Goal: Find specific page/section: Find specific page/section

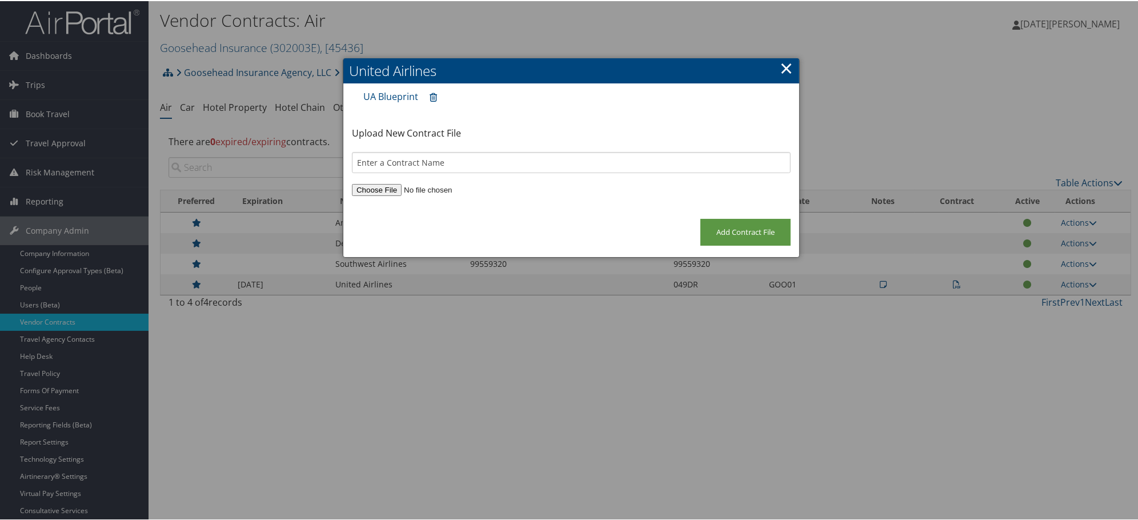
click at [780, 66] on link "×" at bounding box center [786, 66] width 13 height 23
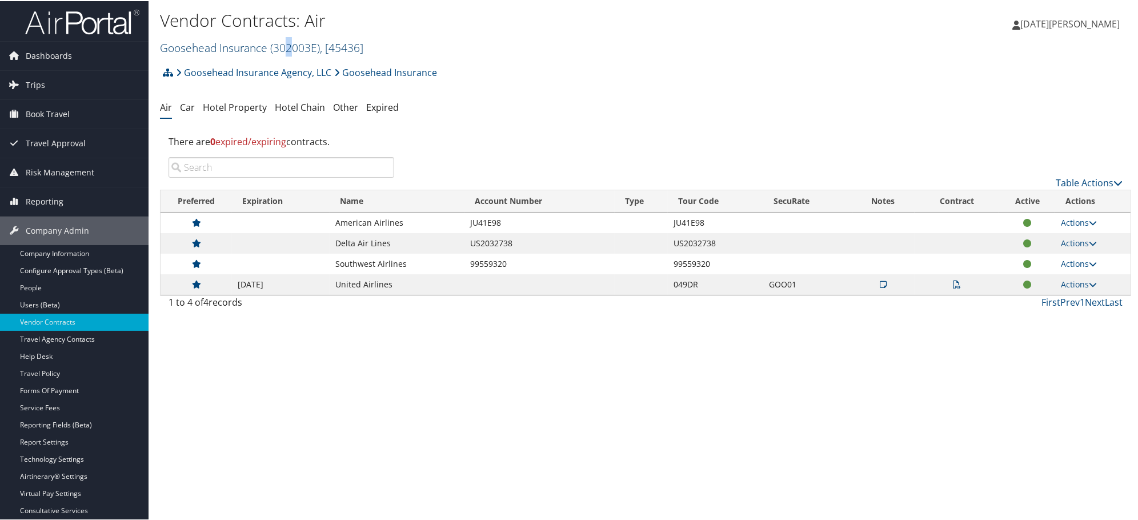
click at [289, 50] on span "( 302003E )" at bounding box center [295, 46] width 50 height 15
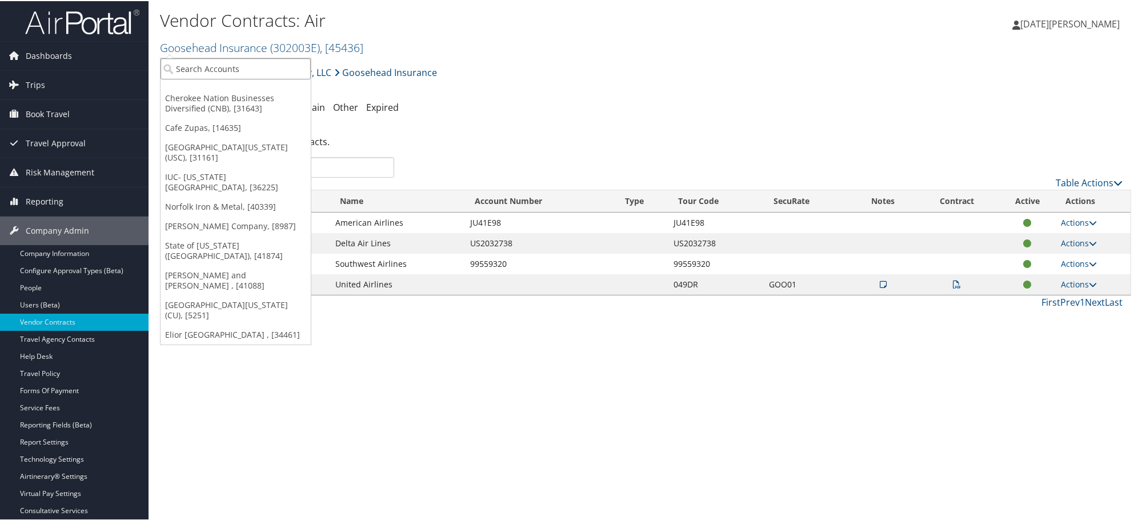
click at [278, 67] on input "search" at bounding box center [235, 67] width 150 height 21
paste input "MAGNA]"
type input "MAGNA]"
click at [274, 67] on input "MAGNA]" at bounding box center [235, 67] width 150 height 21
click at [681, 30] on h1 "Vendor Contracts: Air" at bounding box center [483, 19] width 647 height 24
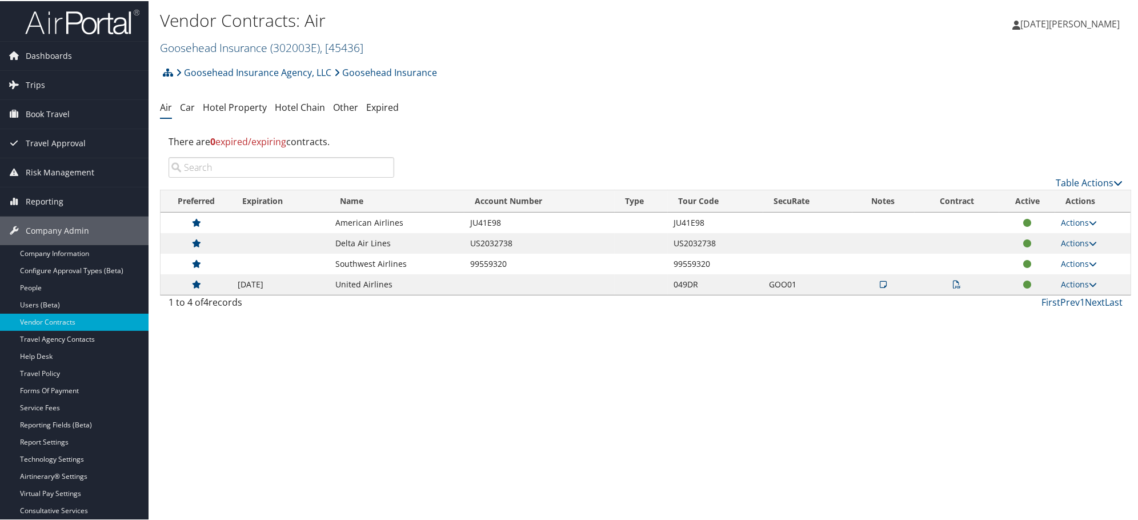
click at [196, 47] on link "Goosehead Insurance ( 302003E ) , [ 45436 ]" at bounding box center [261, 46] width 203 height 15
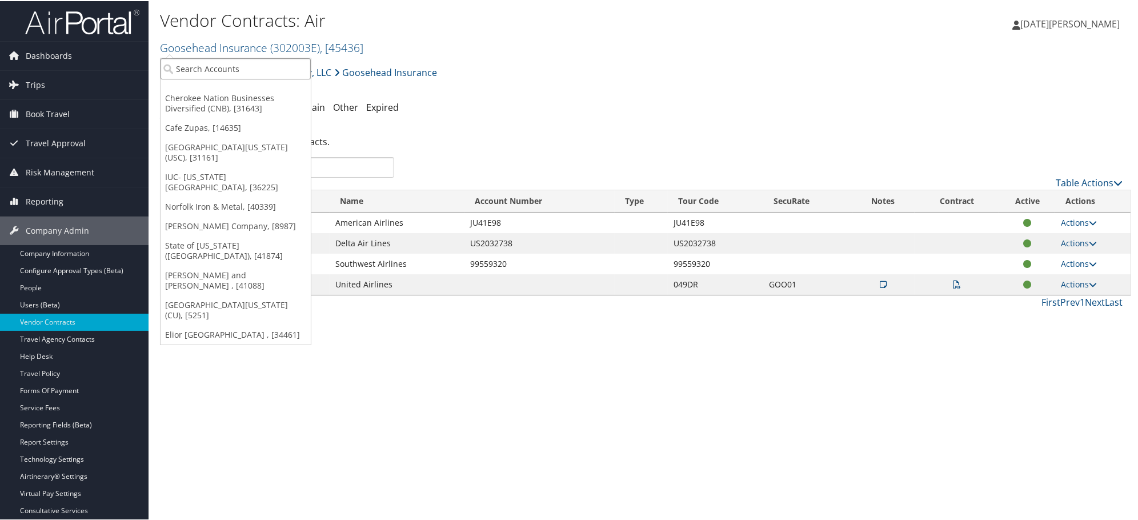
click at [199, 65] on input "search" at bounding box center [235, 67] width 150 height 21
paste input "MAGNA]"
type input "MAGNA"
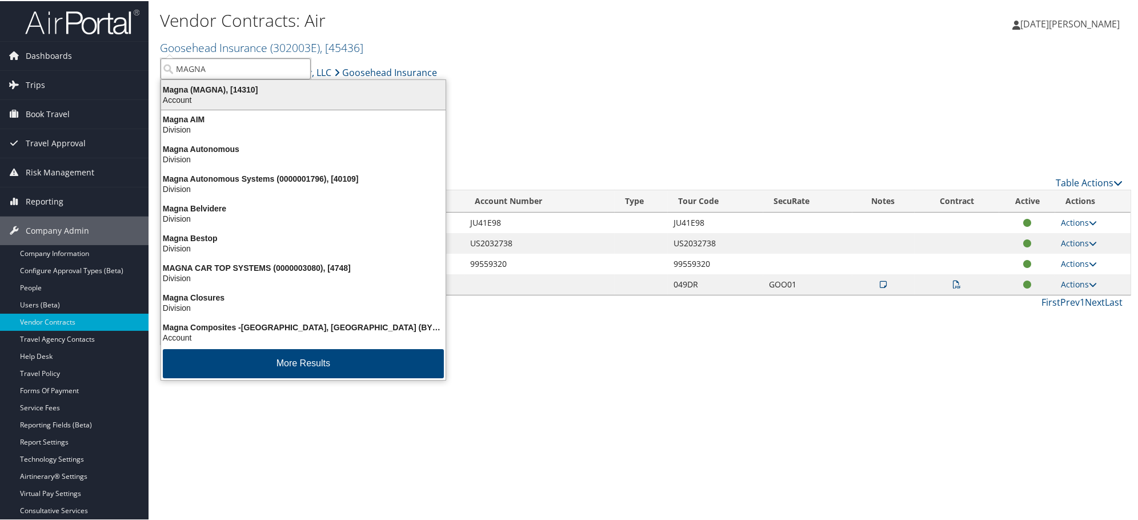
click at [201, 90] on div "Magna (MAGNA), [14310]" at bounding box center [303, 88] width 298 height 10
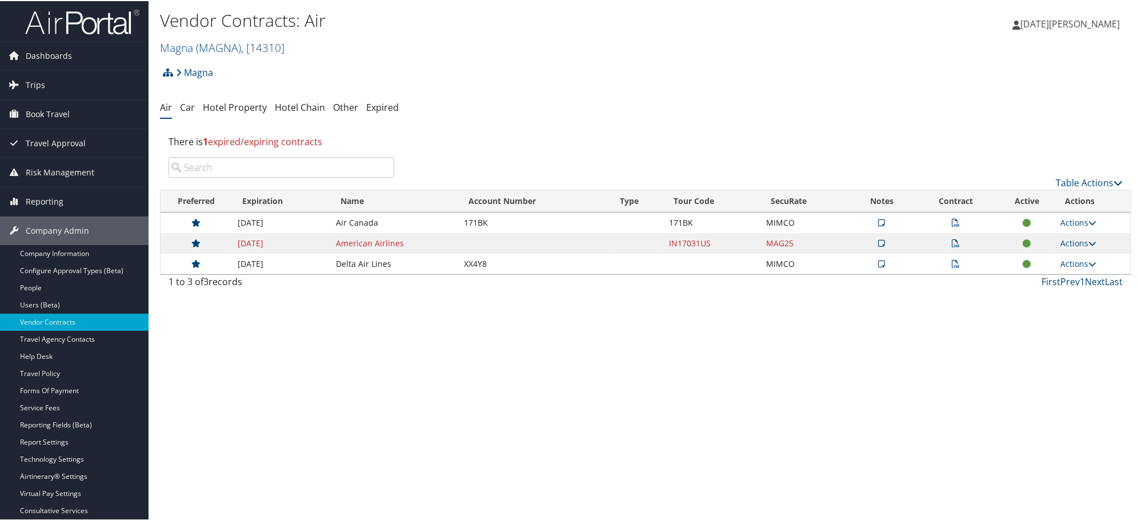
click at [952, 242] on icon at bounding box center [956, 242] width 8 height 8
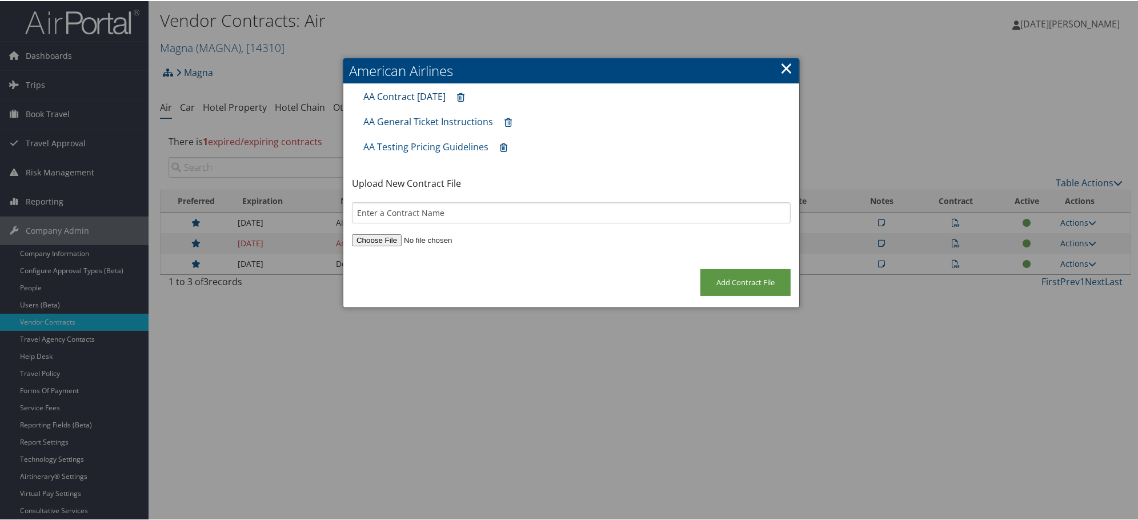
click at [395, 95] on link "AA Contract 31JAN25" at bounding box center [404, 95] width 82 height 13
click at [432, 121] on link "AA General Ticket Instructions" at bounding box center [428, 120] width 130 height 13
click at [398, 138] on div "AA Testing Pricing Guidelines" at bounding box center [571, 145] width 427 height 25
click at [399, 143] on link "AA Testing Pricing Guidelines" at bounding box center [425, 145] width 125 height 13
click at [403, 92] on link "AA Contract 31JAN25" at bounding box center [404, 95] width 82 height 13
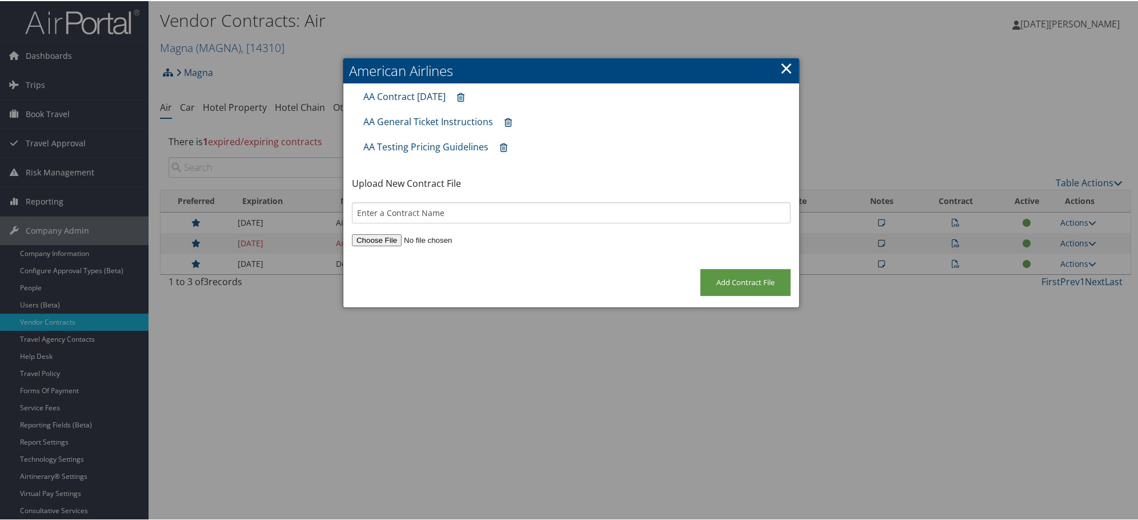
click at [777, 67] on div "American Airlines × AA Contract 31JAN25 AA General Ticket Instructions AA Testi…" at bounding box center [571, 182] width 457 height 250
click at [782, 61] on link "×" at bounding box center [786, 66] width 13 height 23
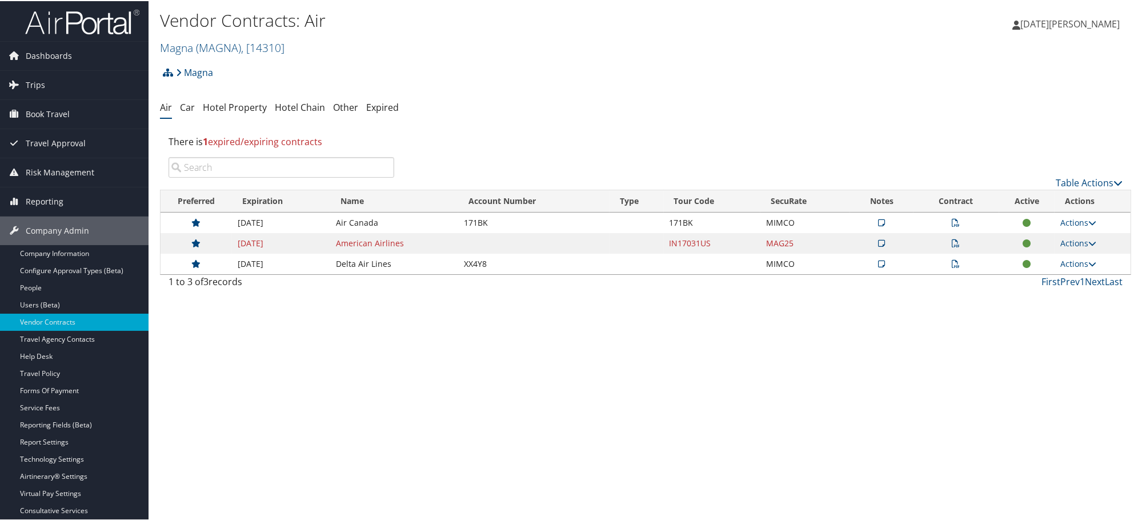
click at [885, 242] on td at bounding box center [881, 242] width 63 height 21
click at [878, 242] on icon at bounding box center [881, 242] width 7 height 8
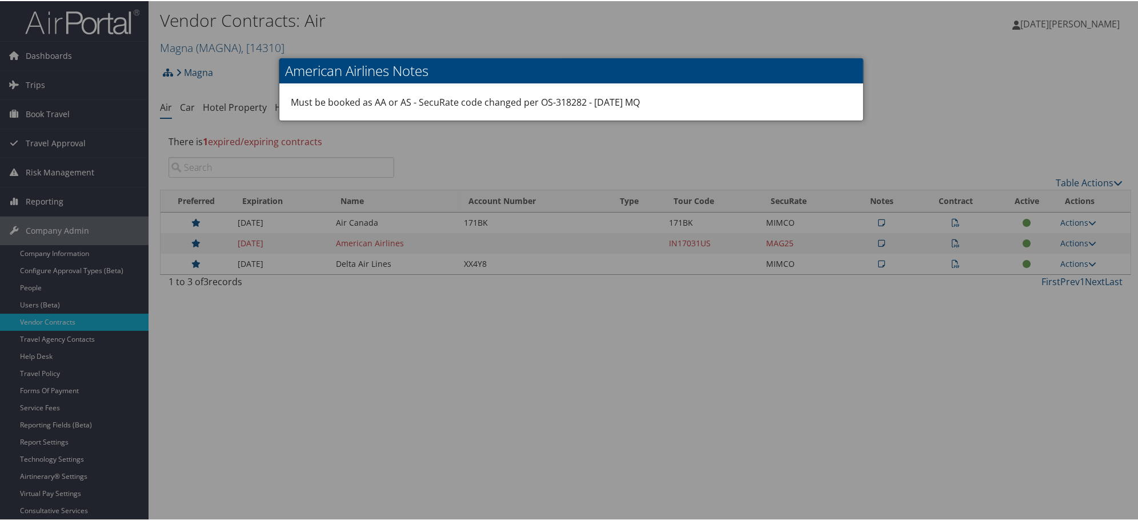
click at [880, 242] on div at bounding box center [571, 260] width 1142 height 520
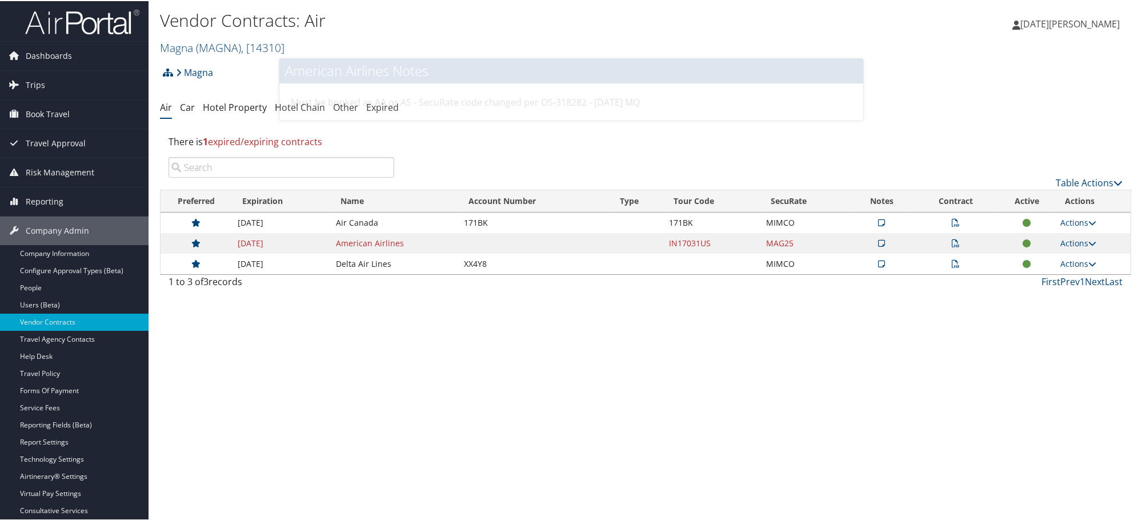
click at [924, 240] on td at bounding box center [956, 242] width 86 height 21
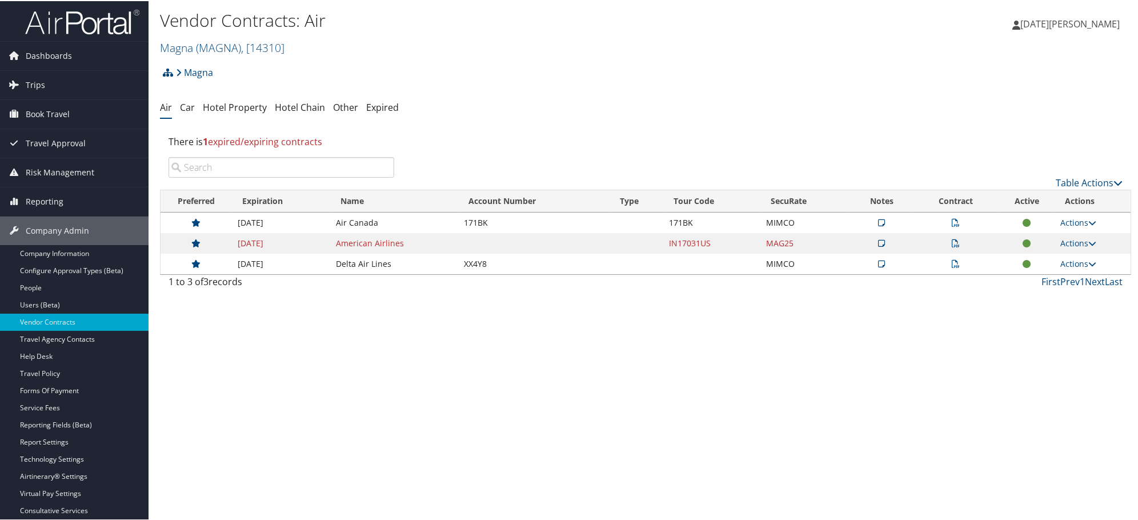
click at [952, 242] on icon at bounding box center [956, 242] width 8 height 8
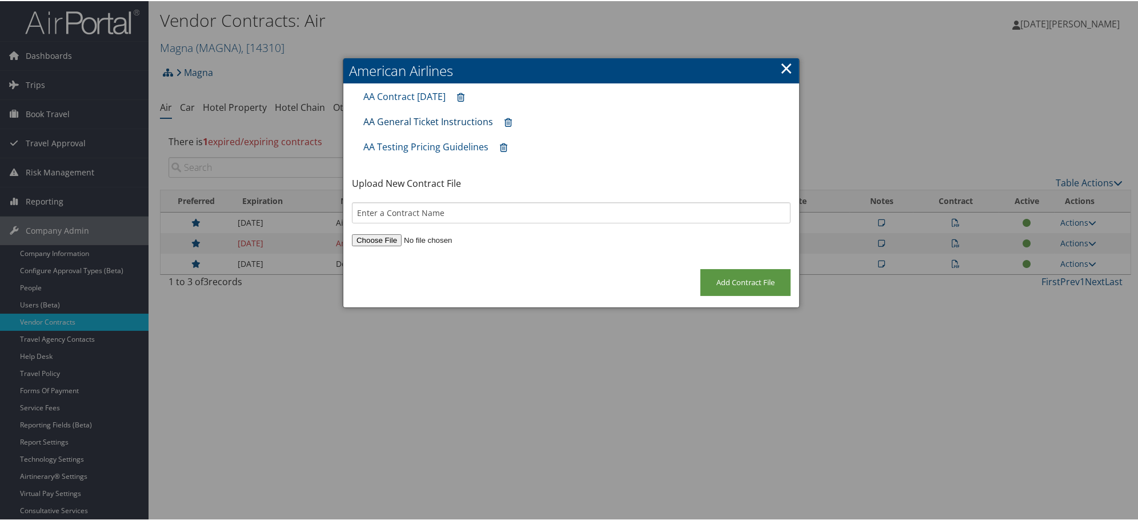
click at [430, 123] on link "AA General Ticket Instructions" at bounding box center [428, 120] width 130 height 13
click at [781, 62] on link "×" at bounding box center [786, 66] width 13 height 23
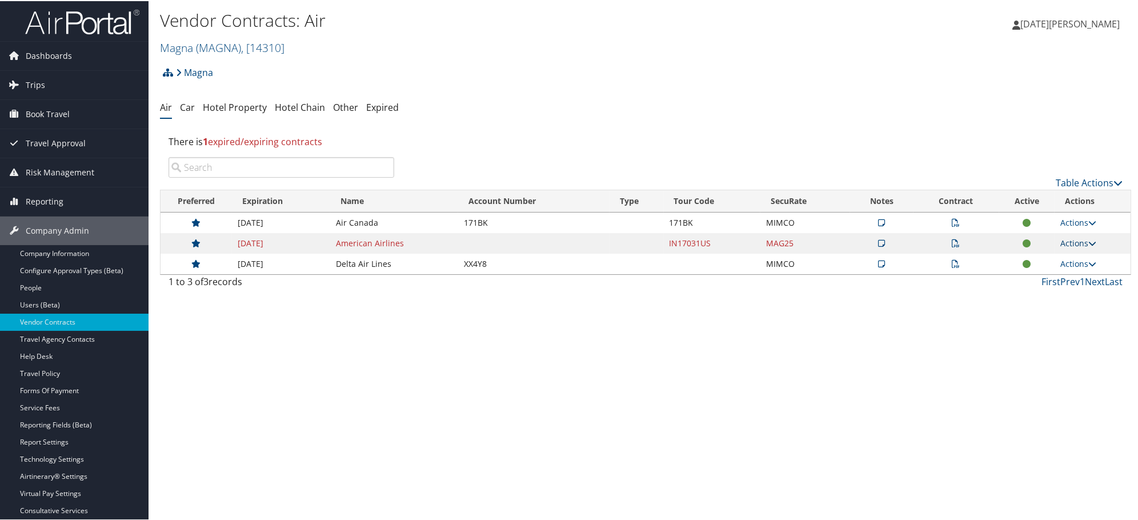
click at [1071, 241] on link "Actions" at bounding box center [1078, 241] width 36 height 11
click at [1054, 298] on link "Edit Contract" at bounding box center [1051, 297] width 76 height 19
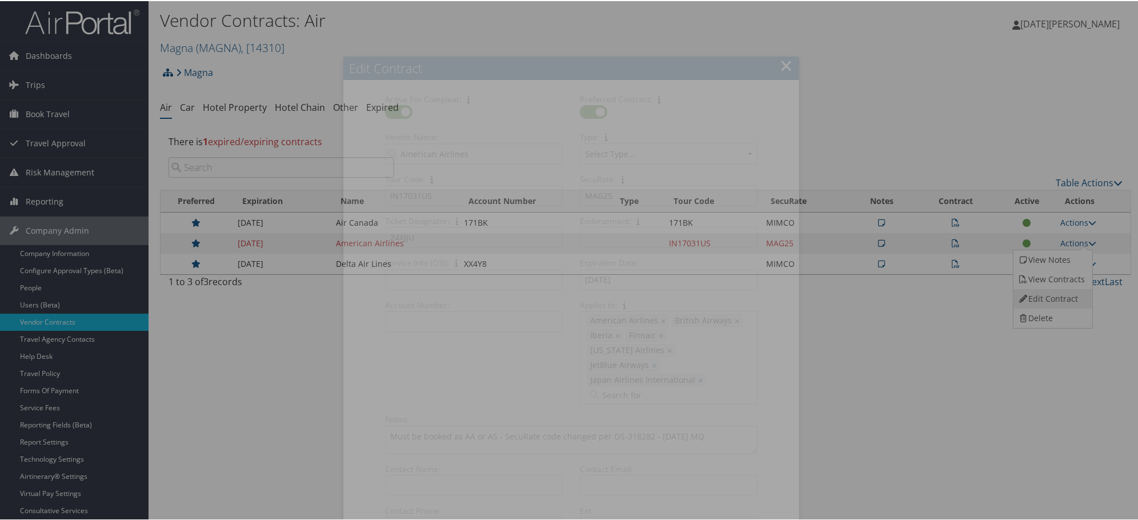
select select "[object Object]"
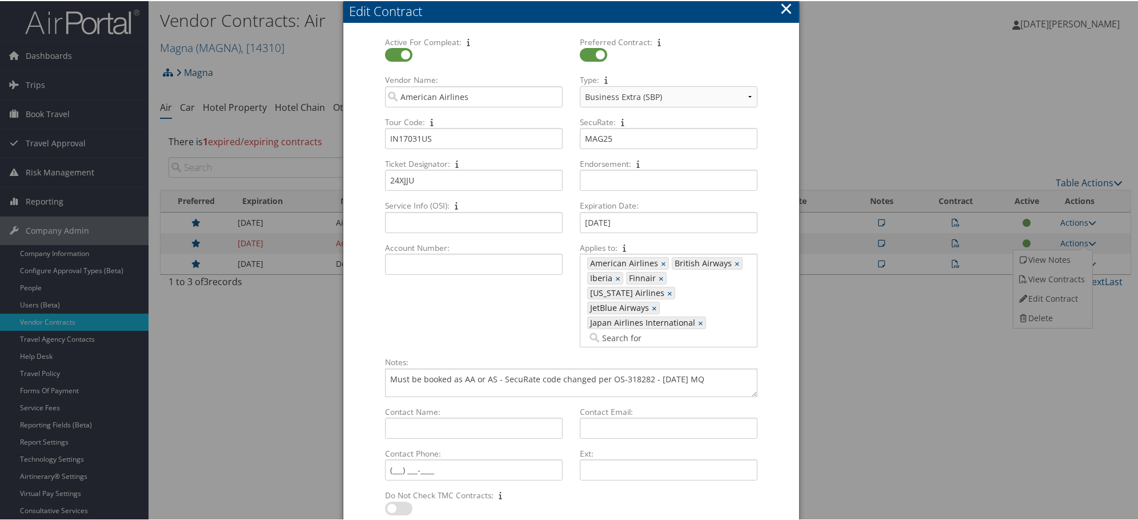
click at [788, 4] on button "×" at bounding box center [786, 7] width 13 height 23
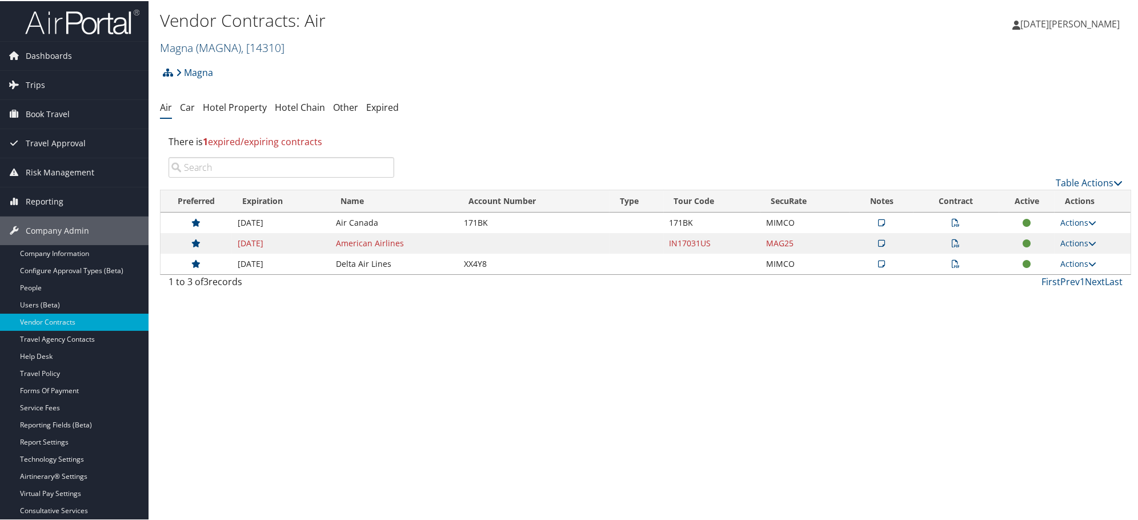
click at [201, 43] on span "( MAGNA )" at bounding box center [218, 46] width 45 height 15
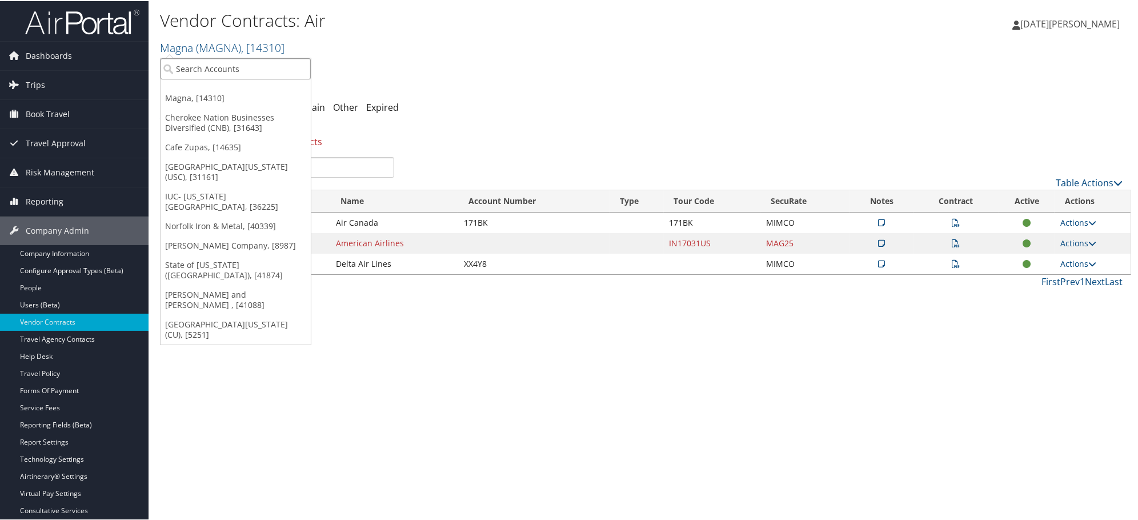
click at [198, 66] on input "search" at bounding box center [235, 67] width 150 height 21
paste input "Nucor Gallatin Kentucky"
type input "Nucor Gallatin Kentucky"
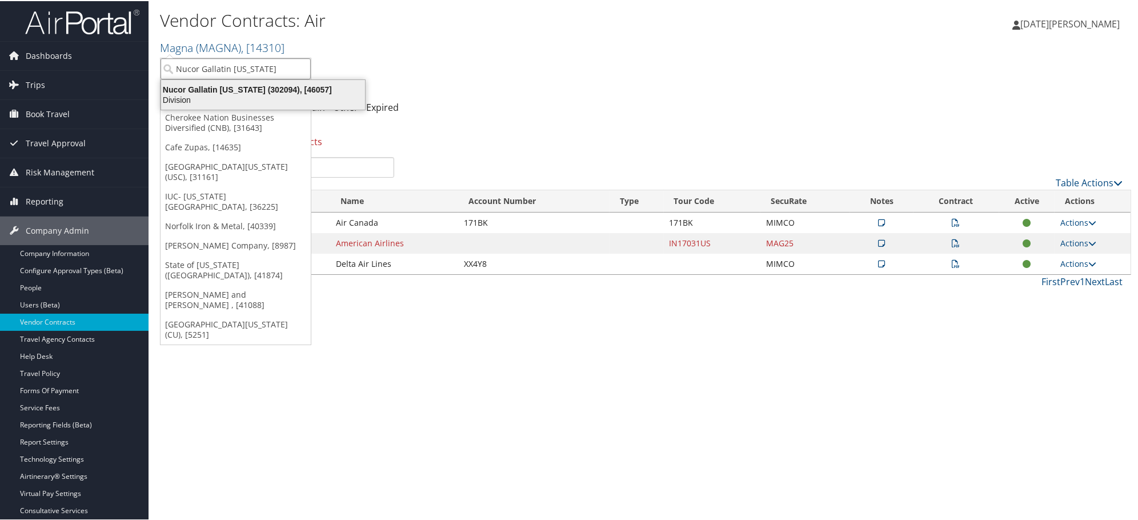
click at [204, 90] on div "Nucor Gallatin Kentucky (302094), [46057]" at bounding box center [263, 88] width 218 height 10
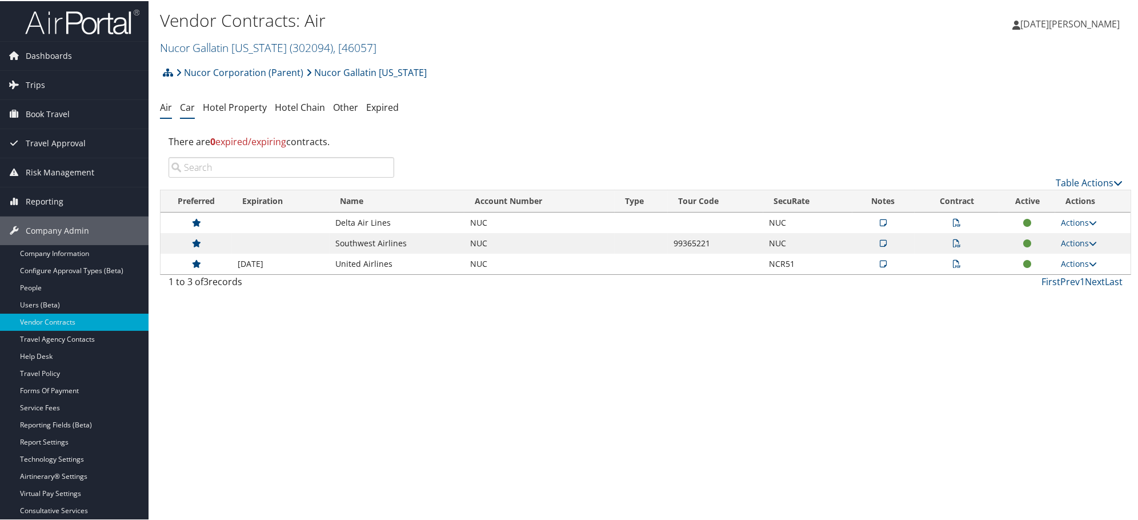
click at [181, 107] on link "Car" at bounding box center [187, 106] width 15 height 13
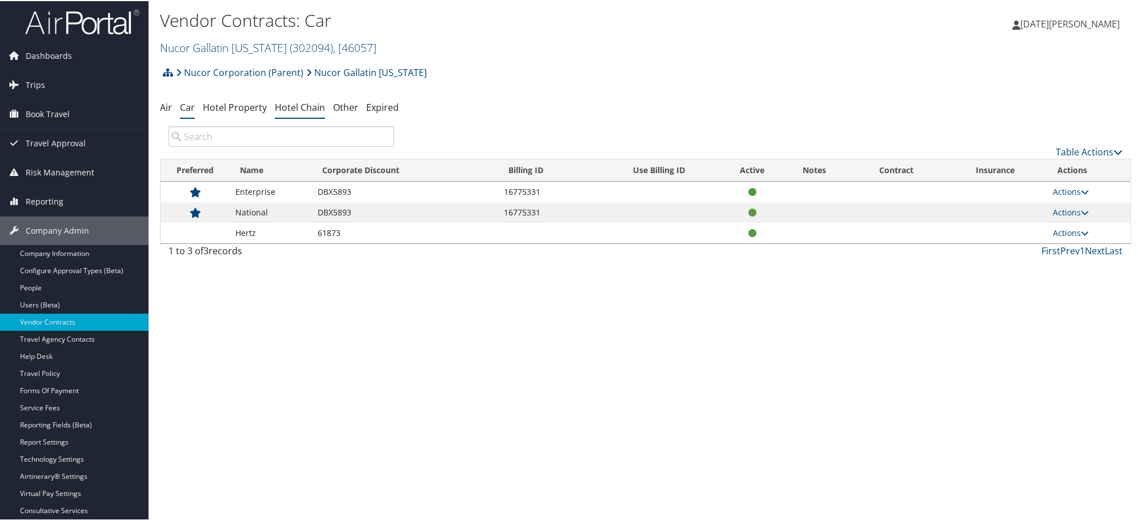
click at [300, 109] on link "Hotel Chain" at bounding box center [300, 106] width 50 height 13
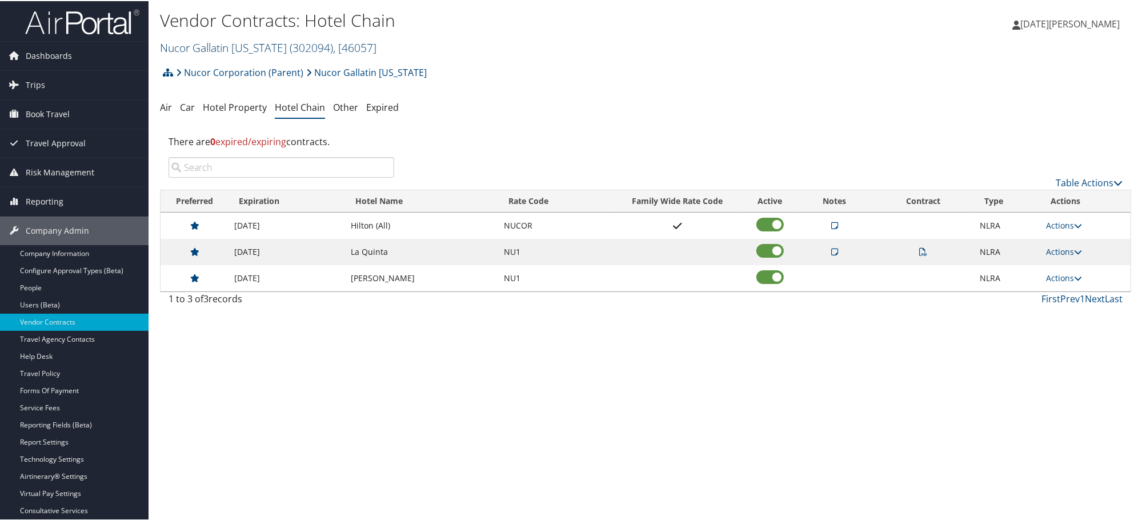
click at [208, 53] on link "Nucor Gallatin Kentucky ( 302094 ) , [ 46057 ]" at bounding box center [268, 46] width 216 height 15
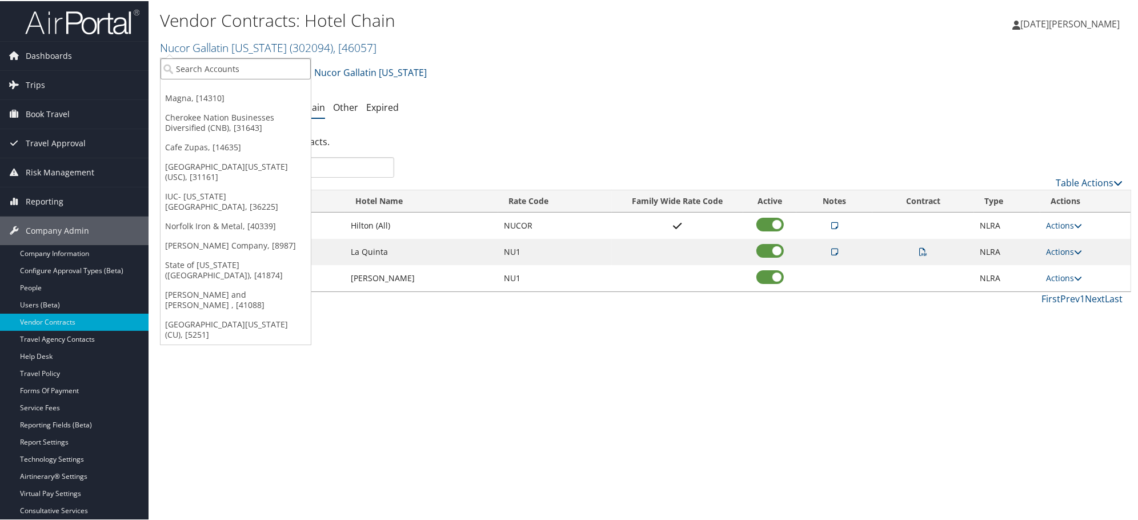
click at [212, 73] on input "search" at bounding box center [235, 67] width 150 height 21
paste input "301752"
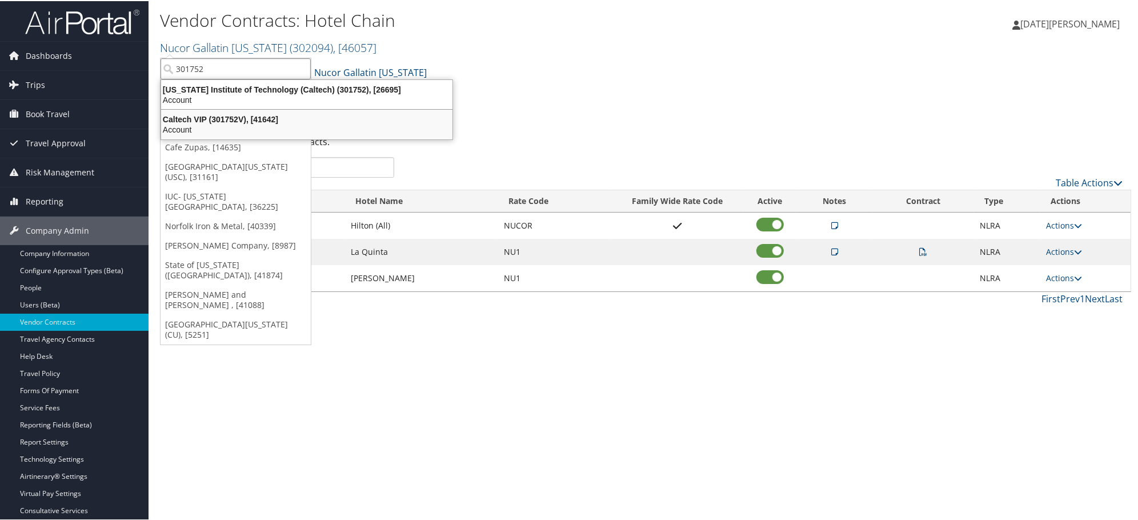
type input "301752"
click at [459, 393] on div "Vendor Contracts: Hotel Chain Nucor Gallatin Kentucky ( 302094 ) , [ 46057 ] Ma…" at bounding box center [645, 260] width 994 height 520
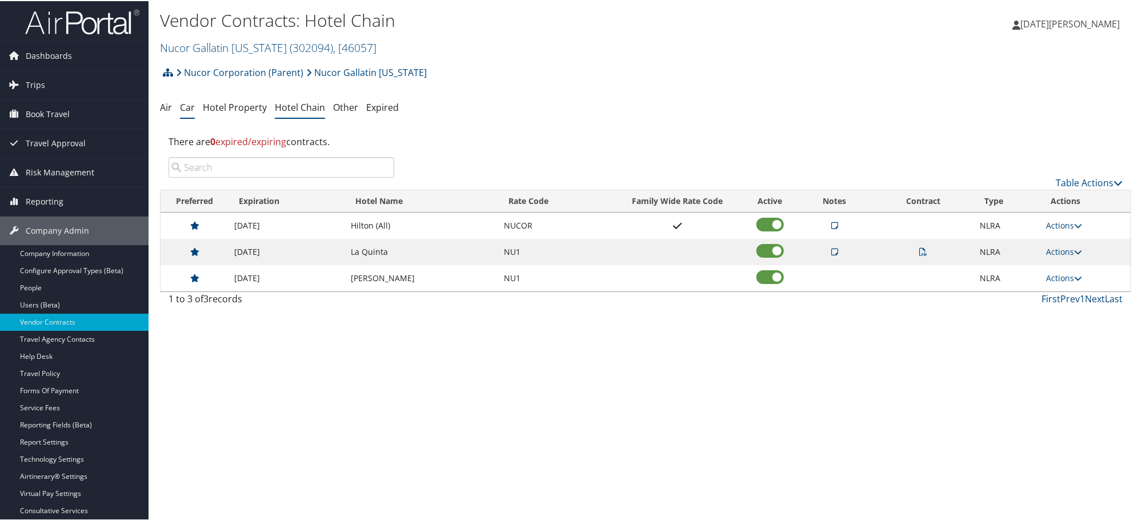
click at [191, 104] on link "Car" at bounding box center [187, 106] width 15 height 13
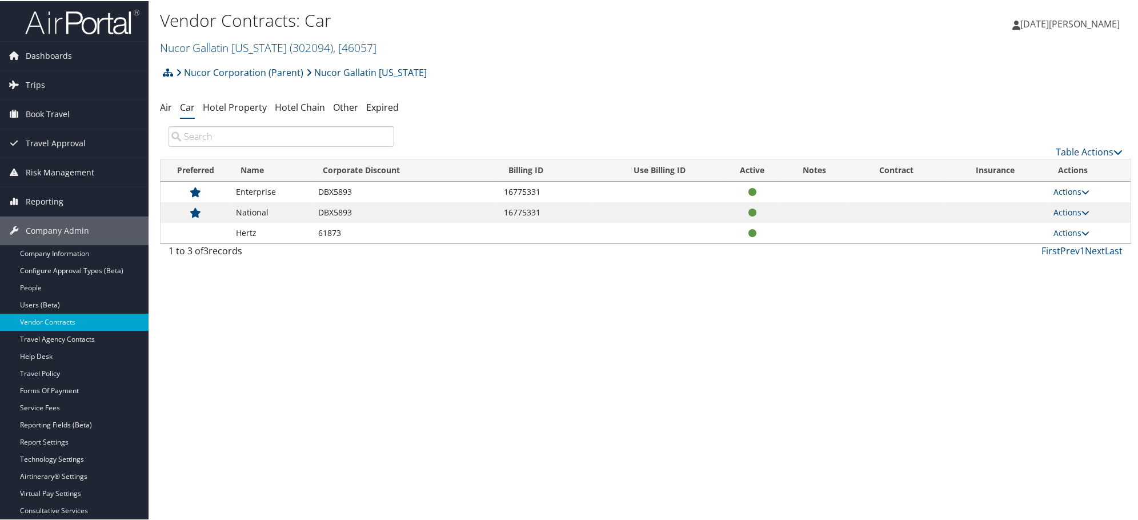
click at [248, 35] on div "Vendor Contracts: Car Nucor Gallatin [US_STATE] ( 302094 ) , [ 46057 ] Magna Ch…" at bounding box center [483, 31] width 647 height 48
click at [247, 45] on link "Nucor Gallatin [US_STATE] ( 302094 ) , [ 46057 ]" at bounding box center [268, 46] width 216 height 15
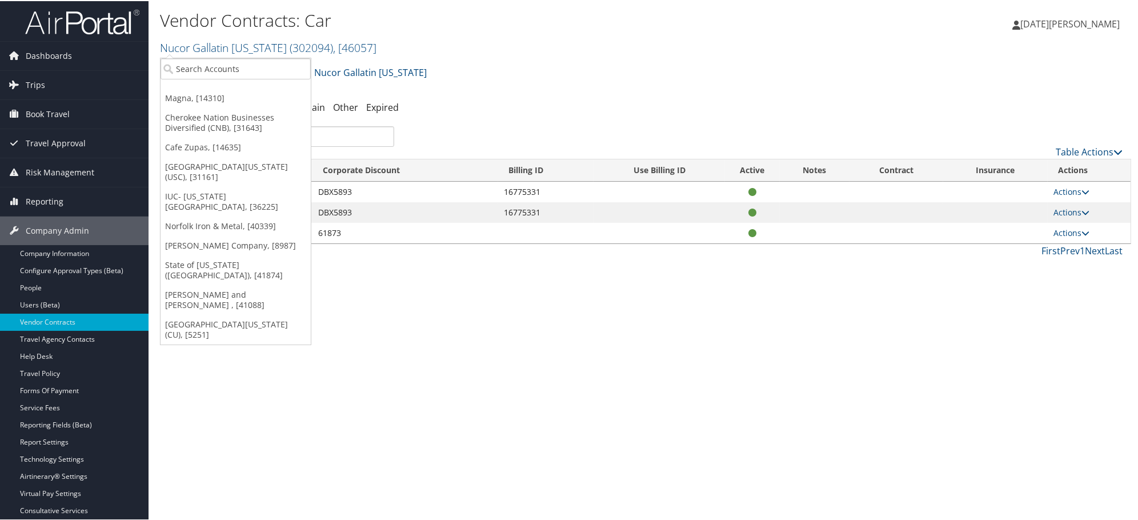
click at [253, 80] on ul "Magna, [14310] Cherokee Nation Businesses Diversified (CNB), [31643] Cafe Zupas…" at bounding box center [235, 200] width 151 height 287
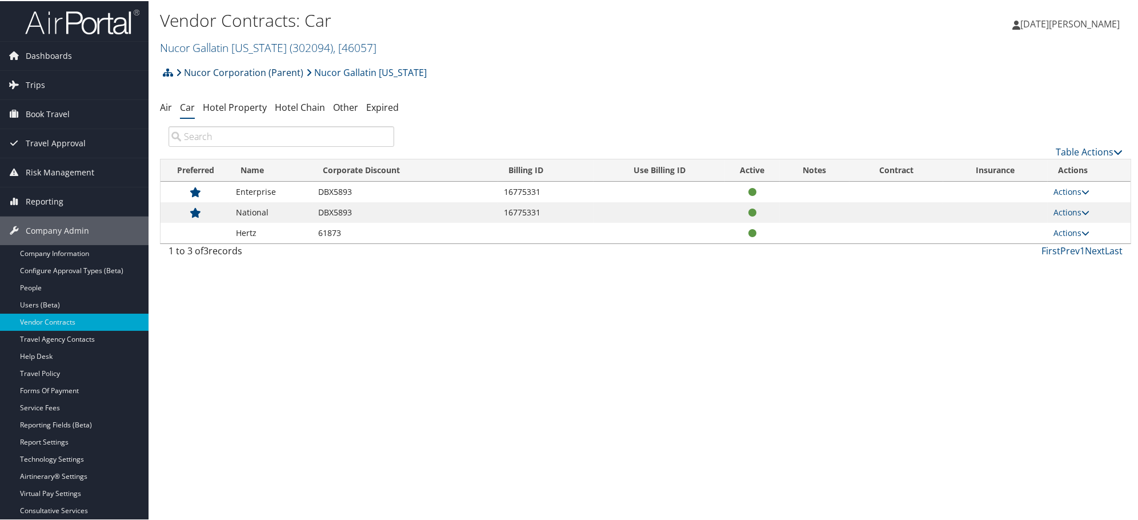
click at [243, 71] on link "Nucor Corporation (Parent)" at bounding box center [239, 71] width 127 height 23
click at [219, 49] on link "Nucor Gallatin [US_STATE] ( 302094 ) , [ 46057 ]" at bounding box center [268, 46] width 216 height 15
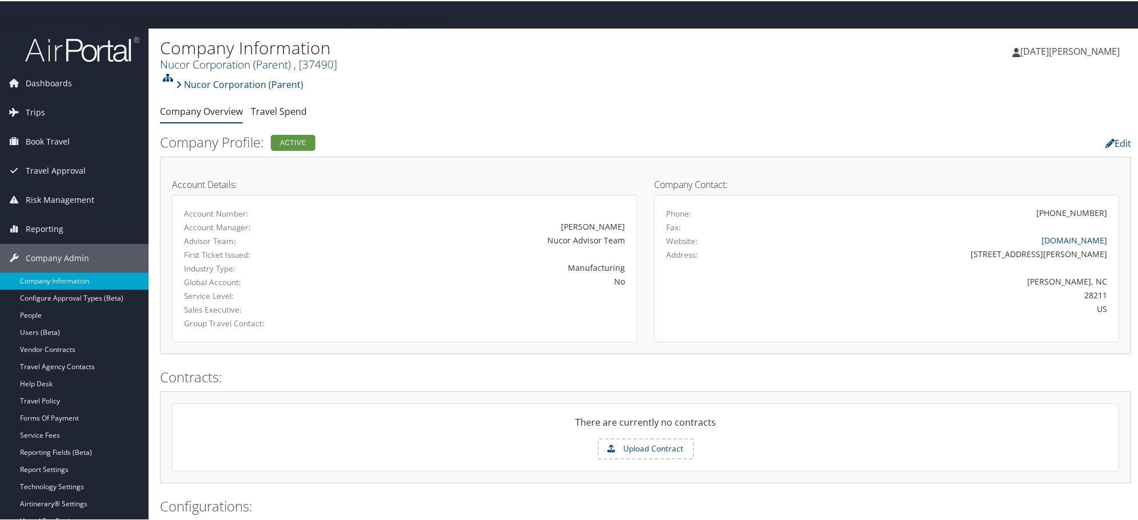
click at [209, 67] on link "Nucor Corporation (Parent) , [ 37490 ]" at bounding box center [248, 62] width 177 height 15
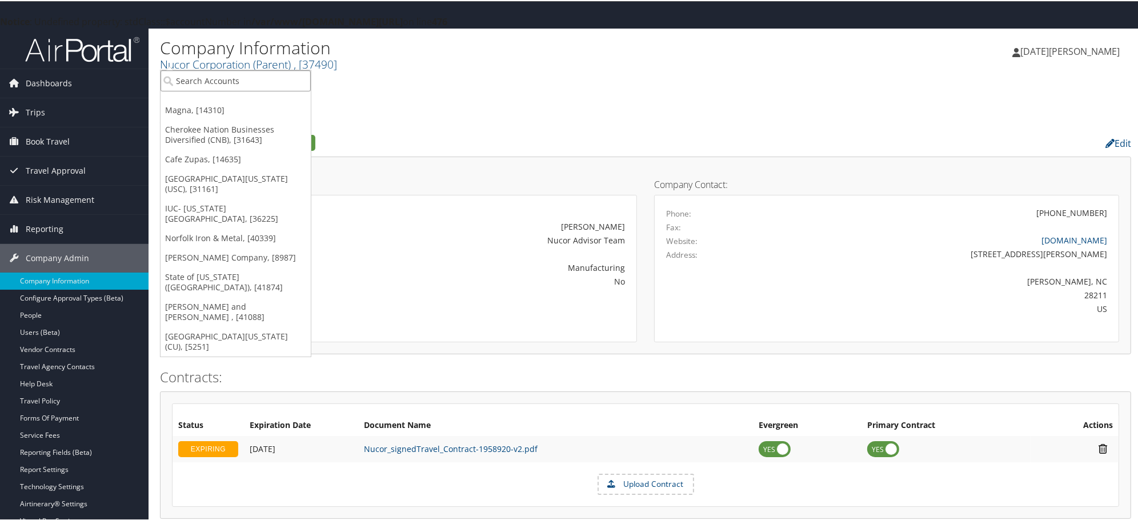
click at [212, 82] on input "search" at bounding box center [235, 79] width 150 height 21
paste input "301752"
type input "301752"
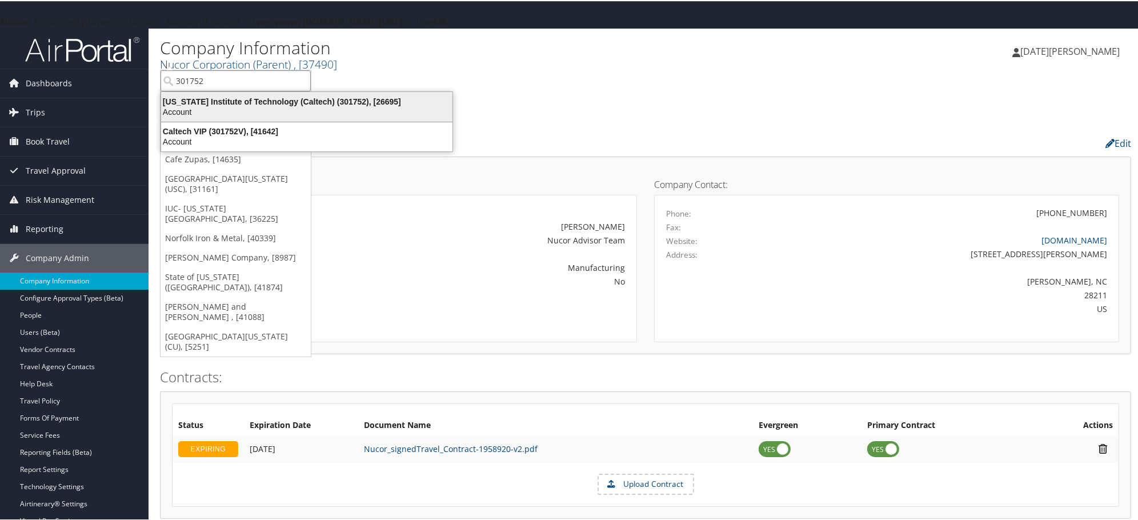
click at [208, 98] on div "California Institute of Technology (Caltech) (301752), [26695]" at bounding box center [306, 100] width 305 height 10
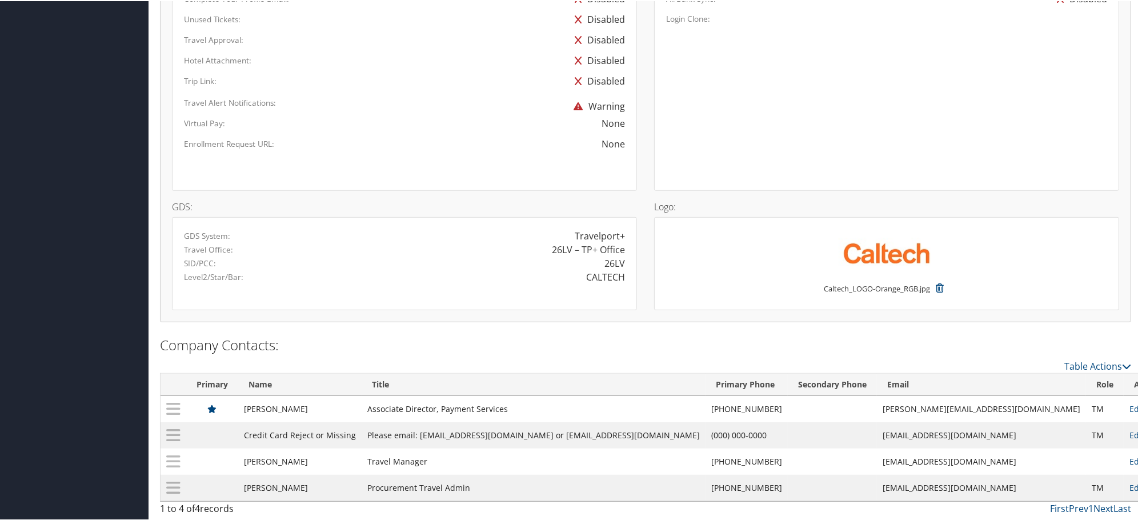
scroll to position [873, 0]
click at [600, 273] on div "CALTECH" at bounding box center [605, 276] width 39 height 14
copy div "CALTECH"
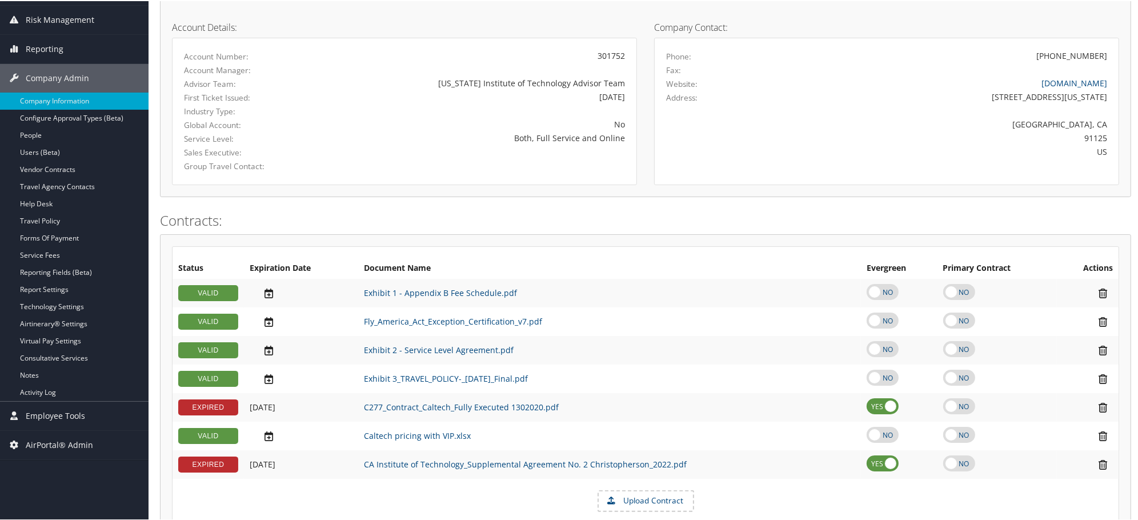
scroll to position [48, 0]
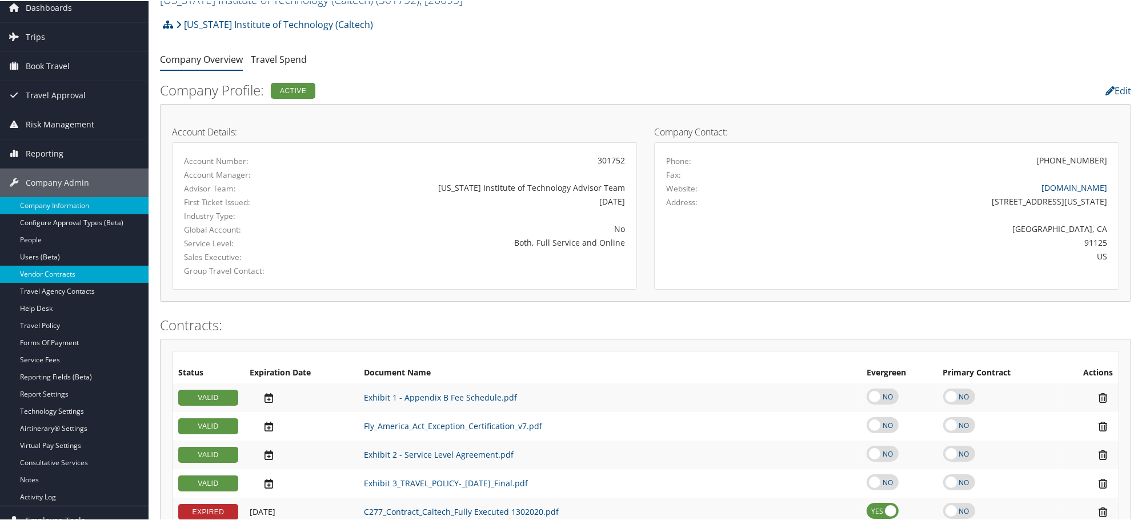
click at [37, 272] on link "Vendor Contracts" at bounding box center [74, 272] width 148 height 17
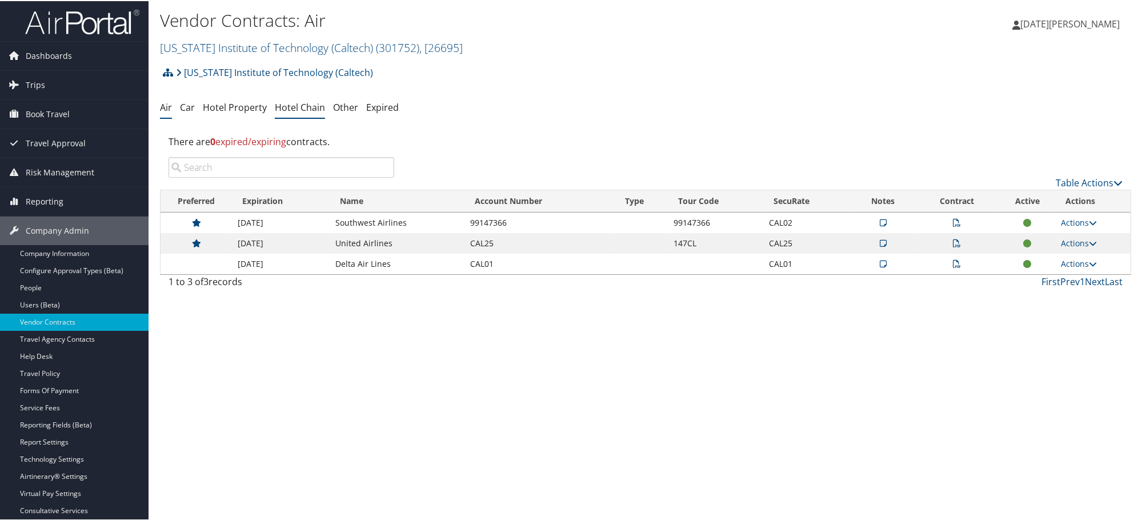
click at [291, 106] on link "Hotel Chain" at bounding box center [300, 106] width 50 height 13
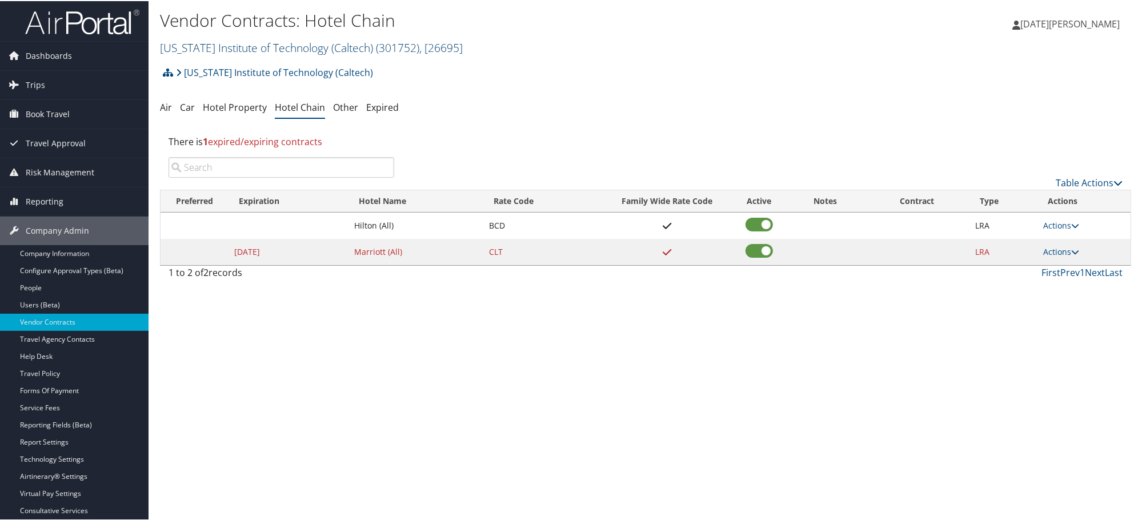
click at [318, 47] on link "California Institute of Technology (Caltech) ( 301752 ) , [ 26695 ]" at bounding box center [311, 46] width 303 height 15
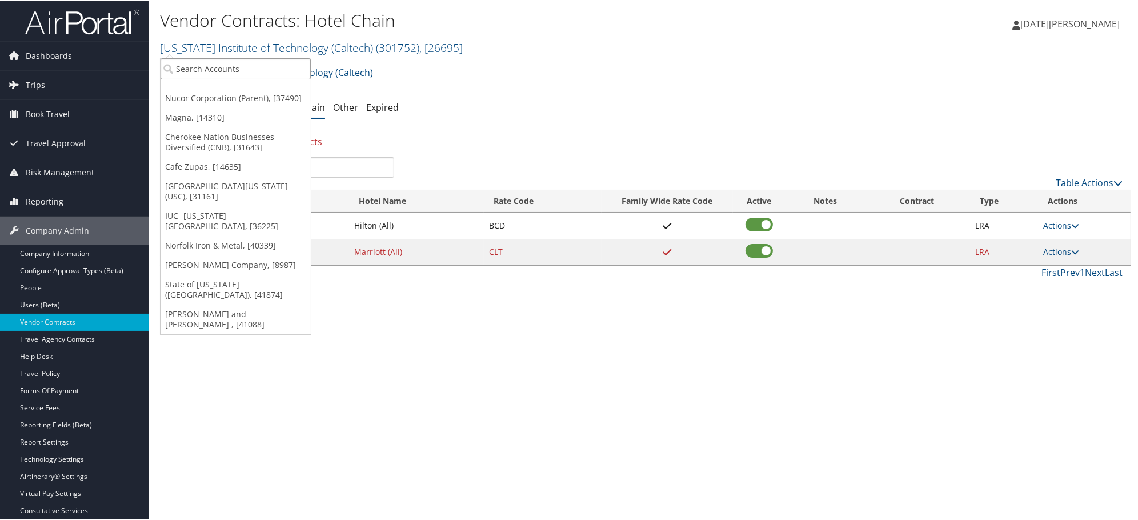
click at [260, 70] on input "search" at bounding box center [235, 67] width 150 height 21
paste input "7251"
type input "007251"
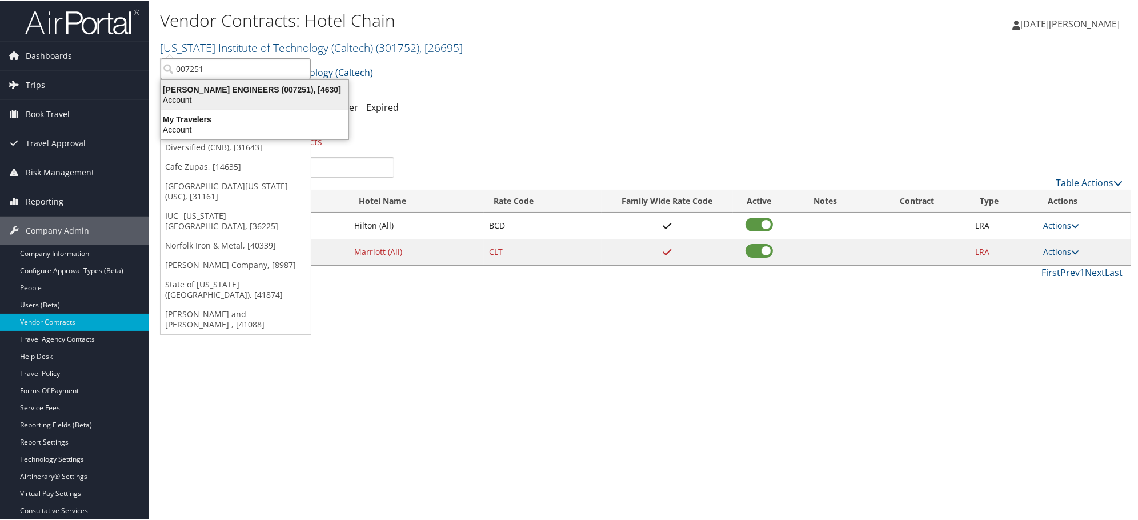
click at [280, 90] on div "CAROLLO ENGINEERS (007251), [4630]" at bounding box center [254, 88] width 201 height 10
